Goal: Task Accomplishment & Management: Use online tool/utility

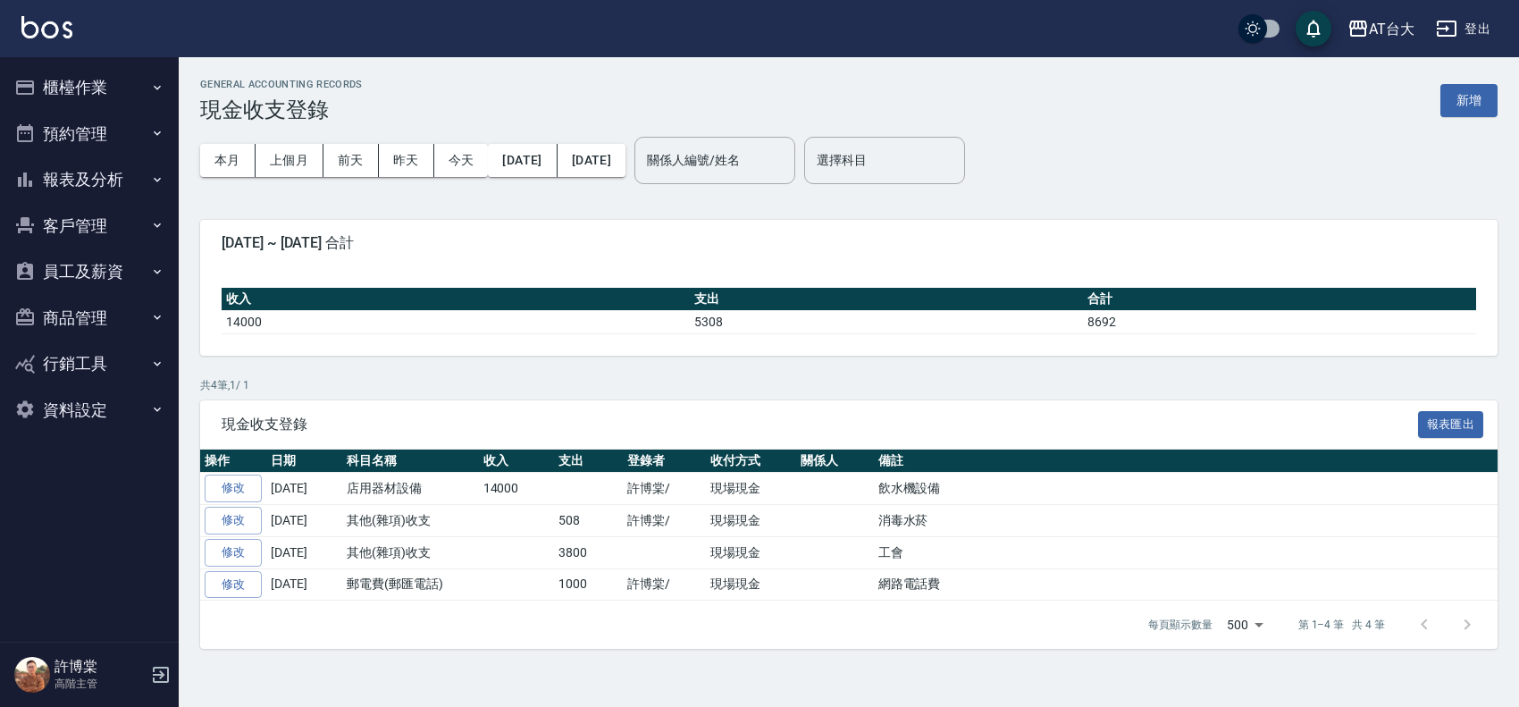
click at [94, 82] on button "櫃檯作業" at bounding box center [89, 87] width 164 height 46
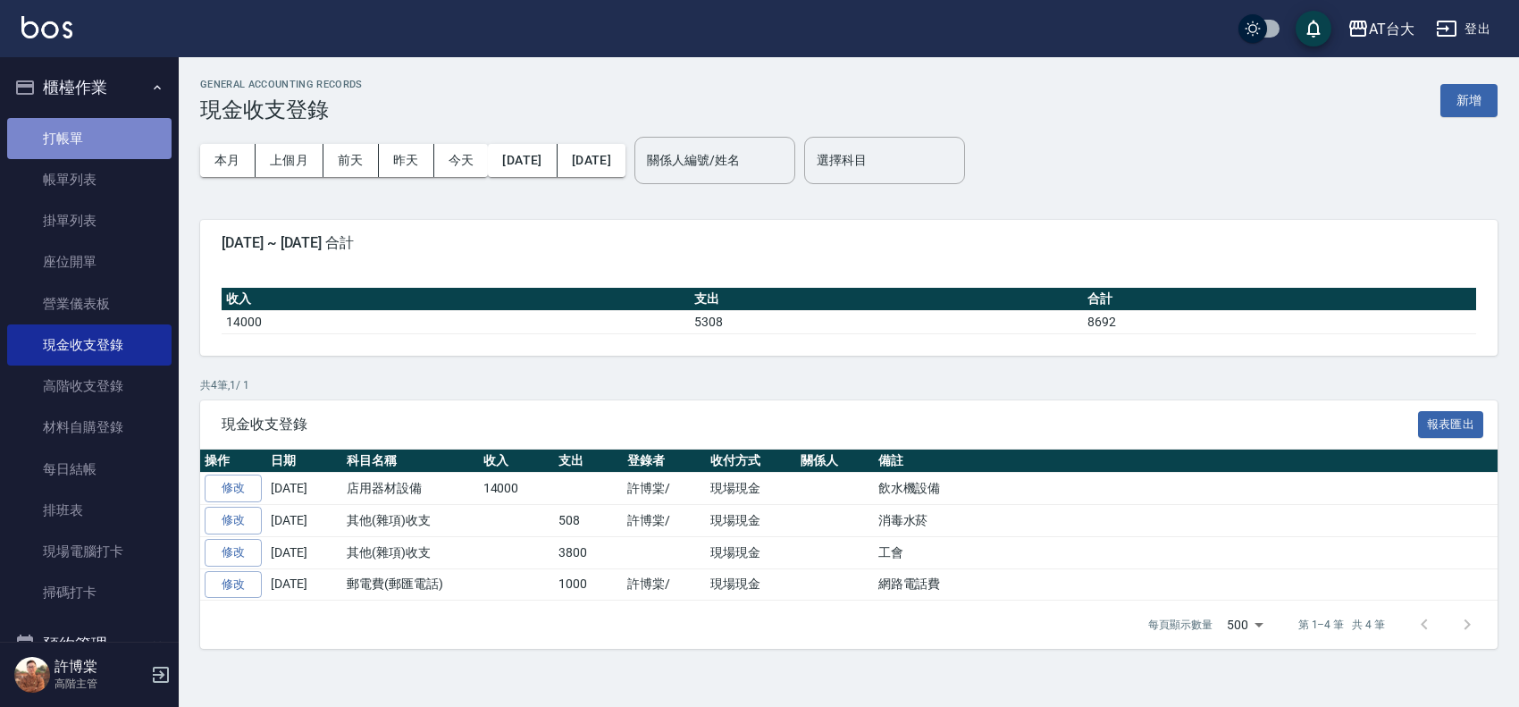
click at [99, 140] on link "打帳單" at bounding box center [89, 138] width 164 height 41
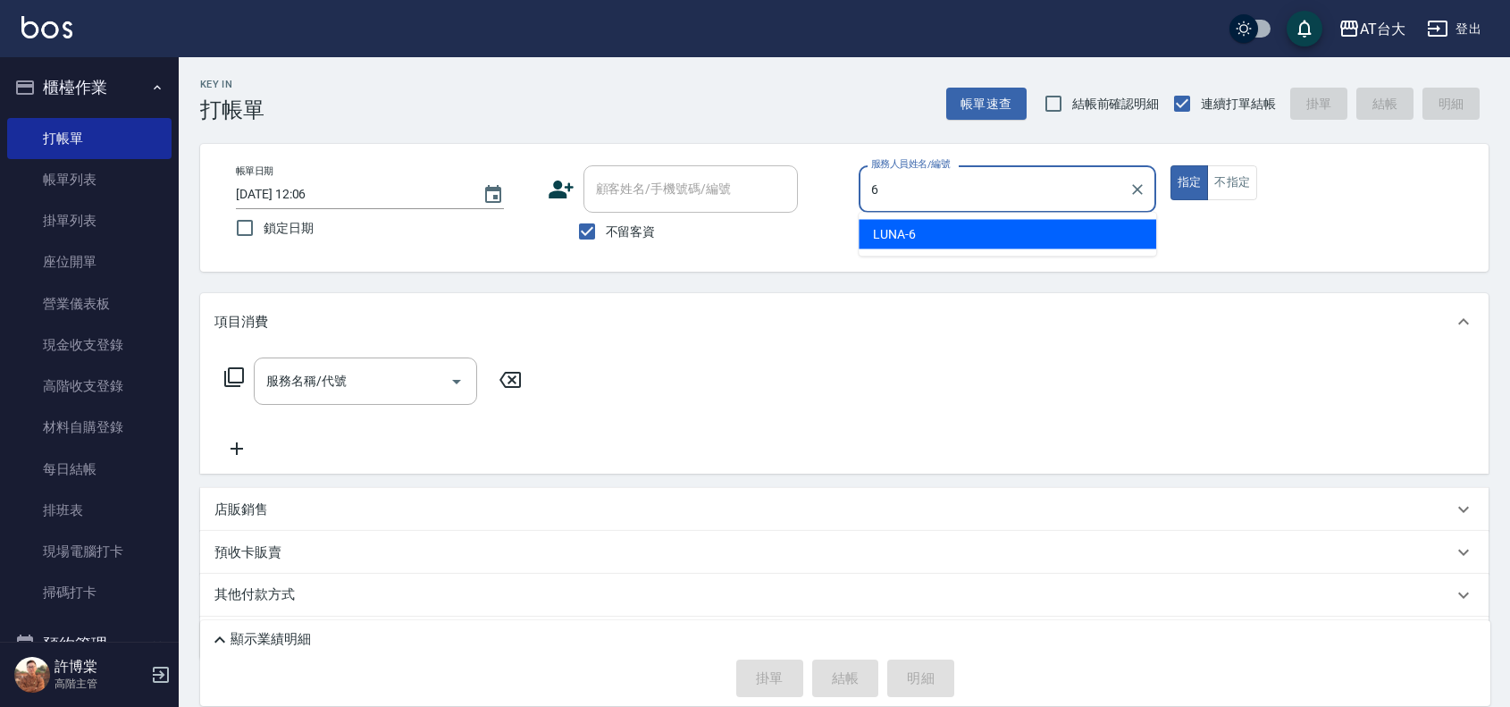
type input "LUNA-6"
type button "true"
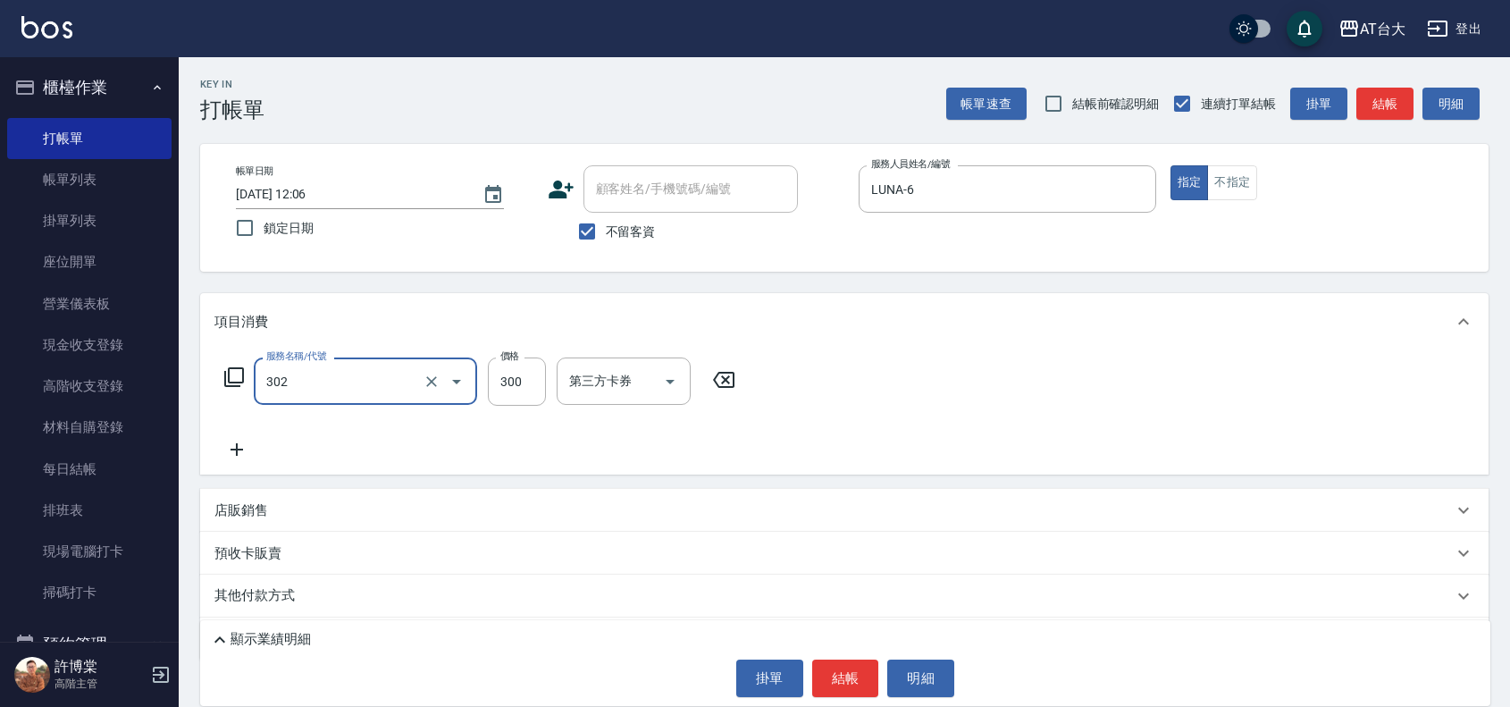
type input "剪髮(302)"
click at [1231, 185] on button "不指定" at bounding box center [1232, 182] width 50 height 35
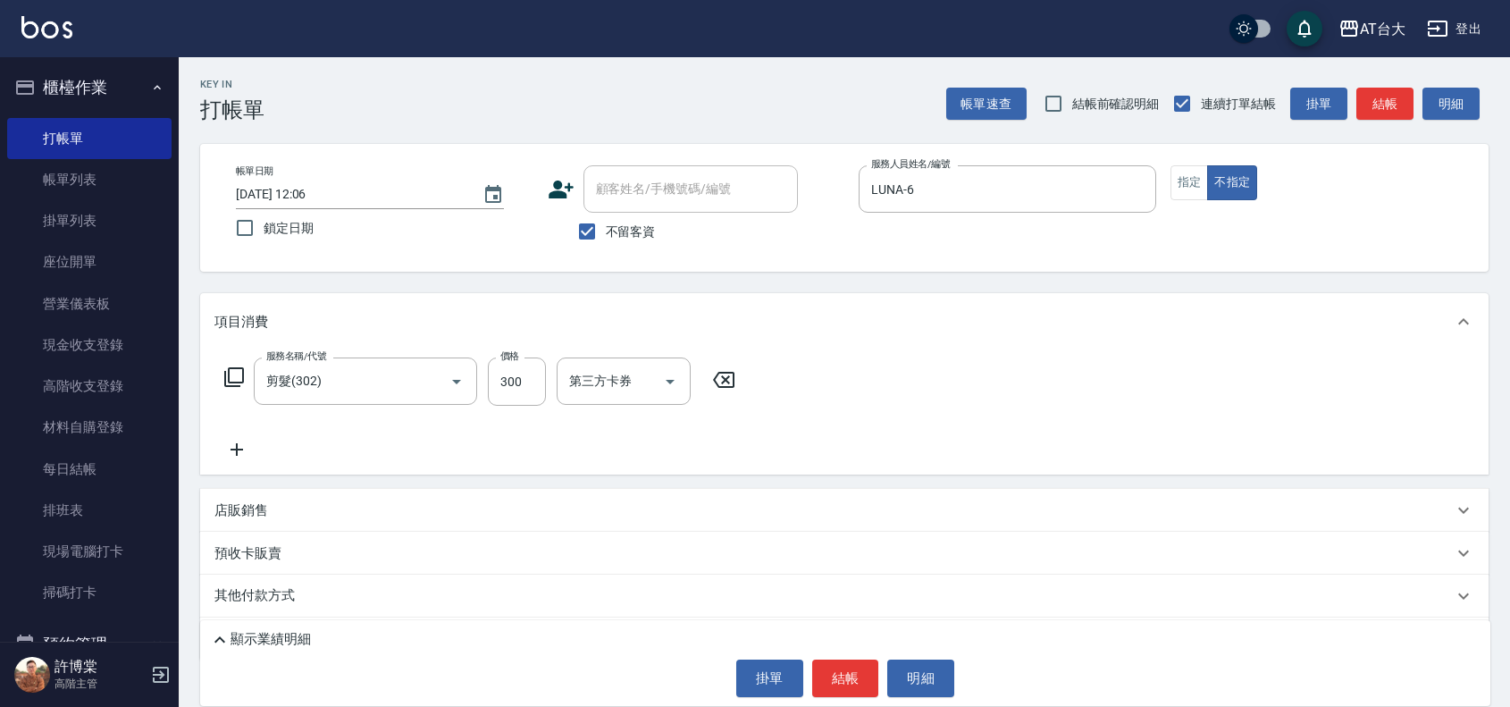
type button "false"
type input "450"
click at [856, 691] on button "結帳" at bounding box center [845, 679] width 67 height 38
